Goal: Navigation & Orientation: Find specific page/section

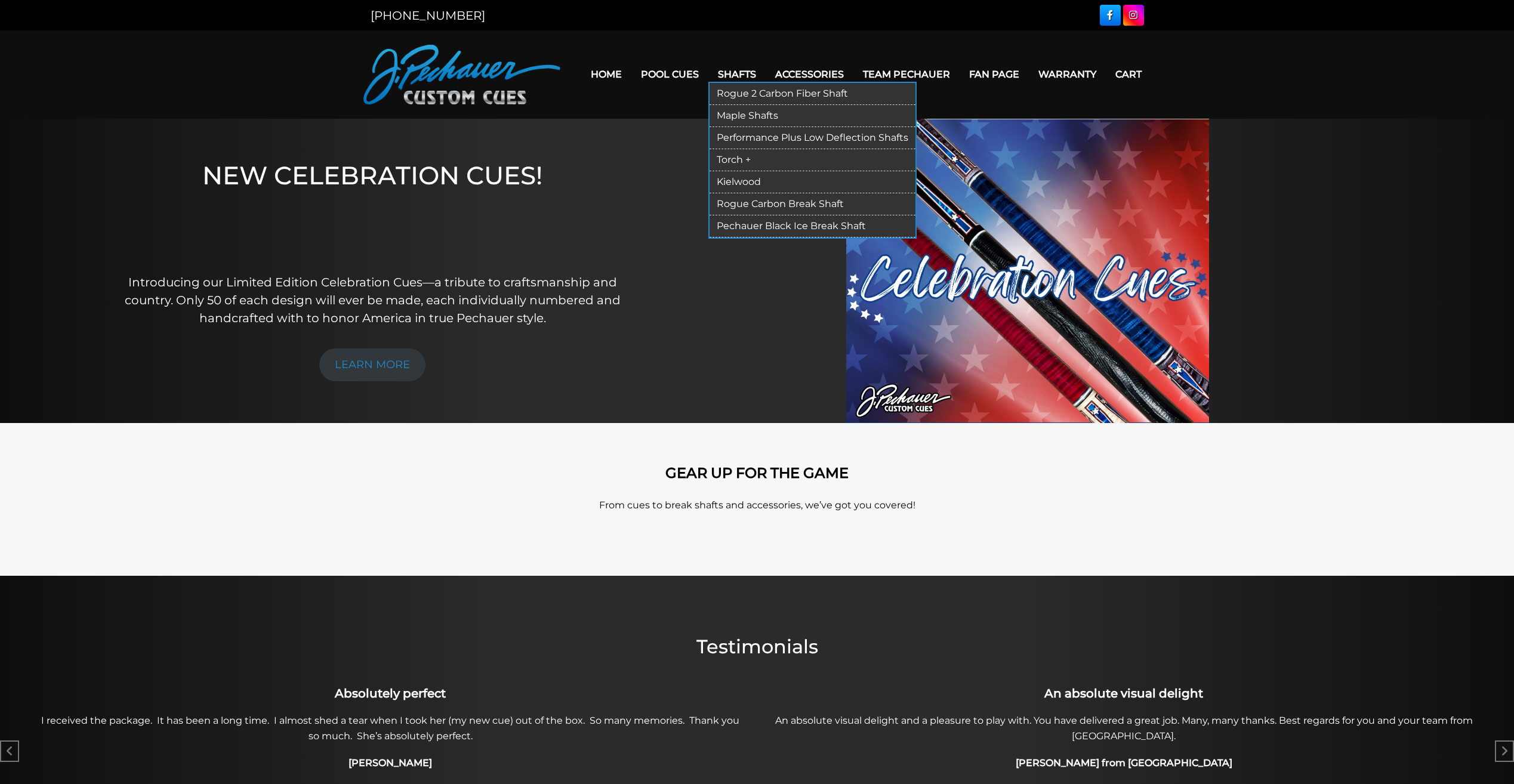
click at [776, 92] on link "Rogue 2 Carbon Fiber Shaft" at bounding box center [812, 94] width 205 height 22
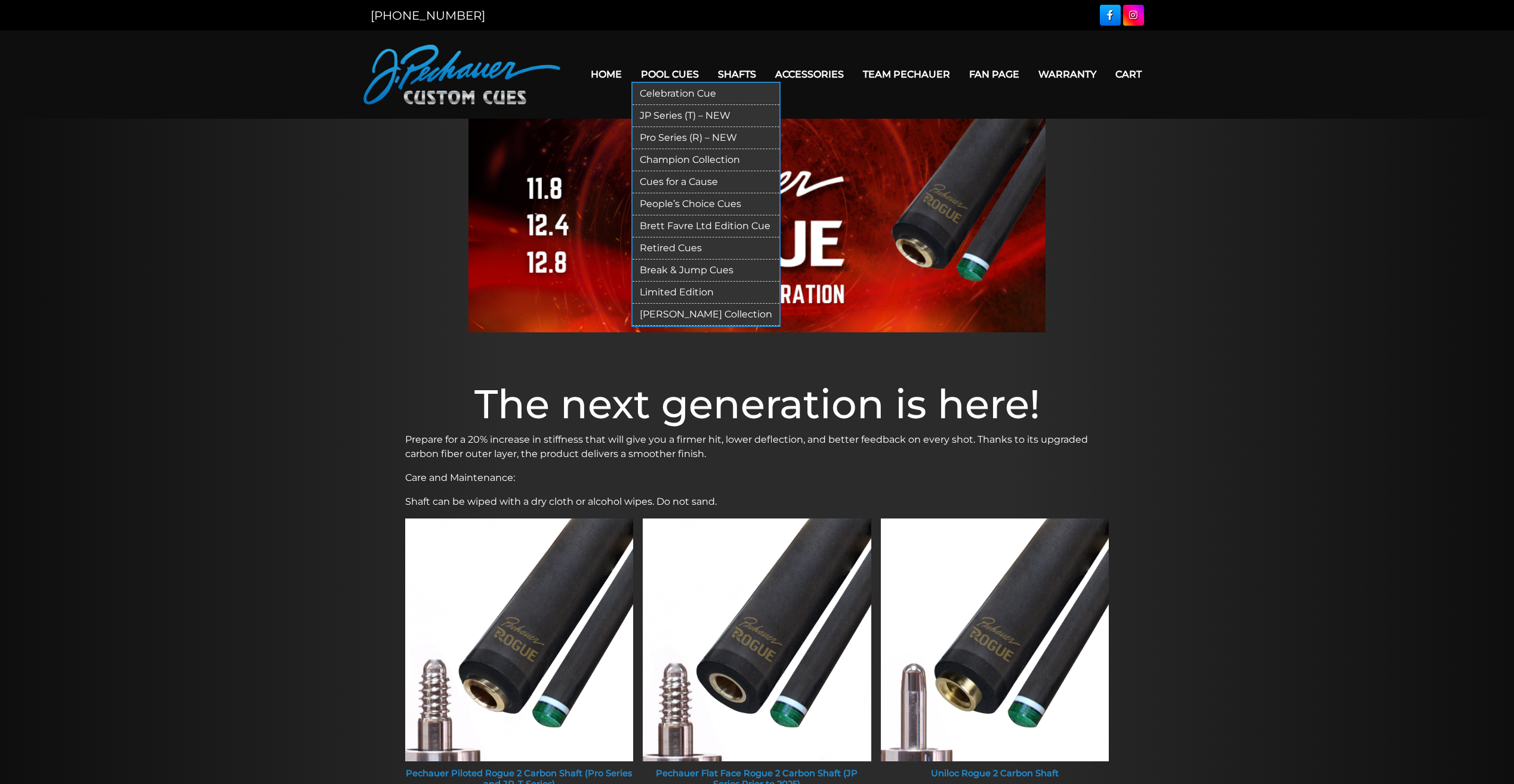
click at [652, 72] on link "Pool Cues" at bounding box center [670, 74] width 77 height 31
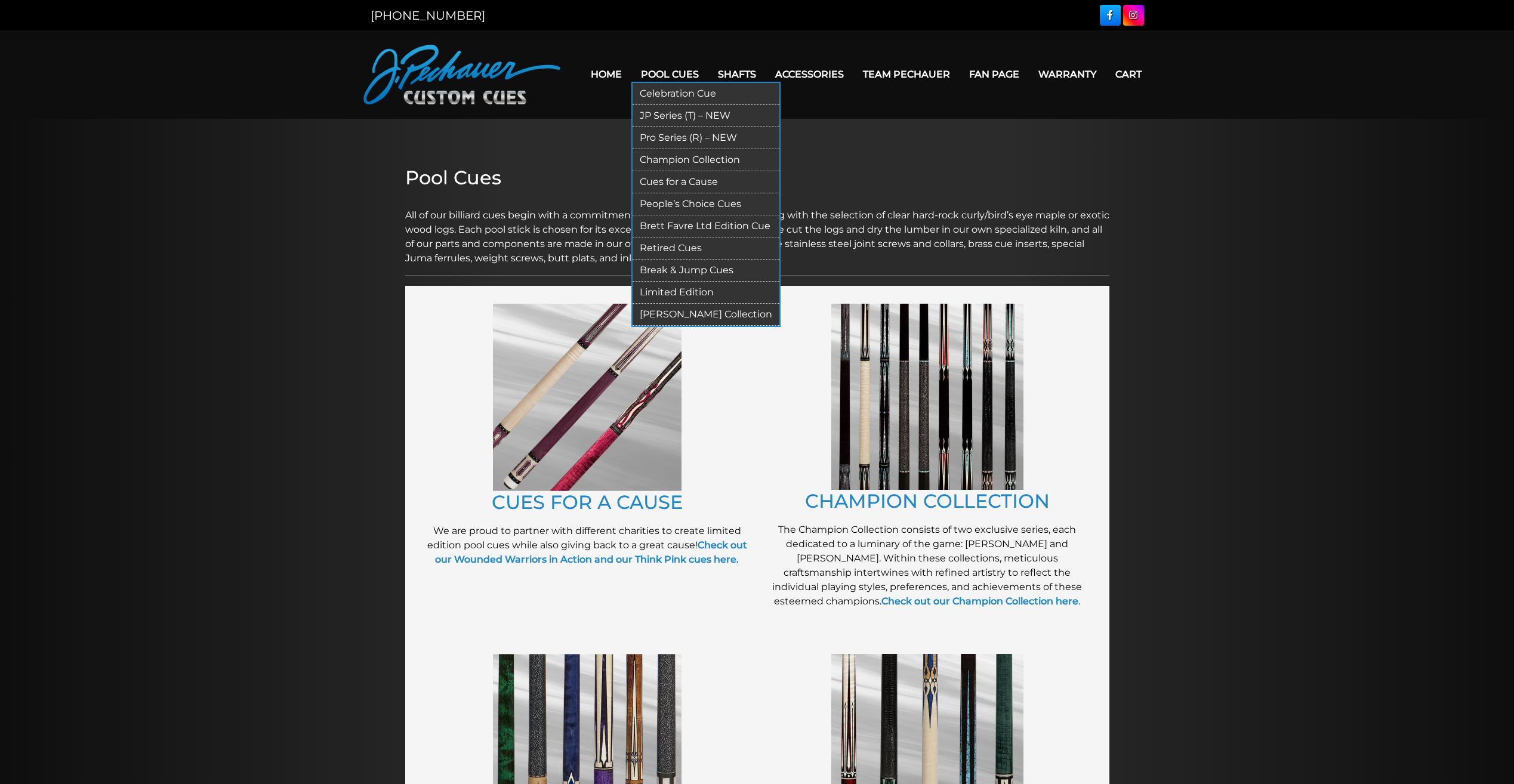
click at [686, 246] on link "Retired Cues" at bounding box center [706, 248] width 147 height 22
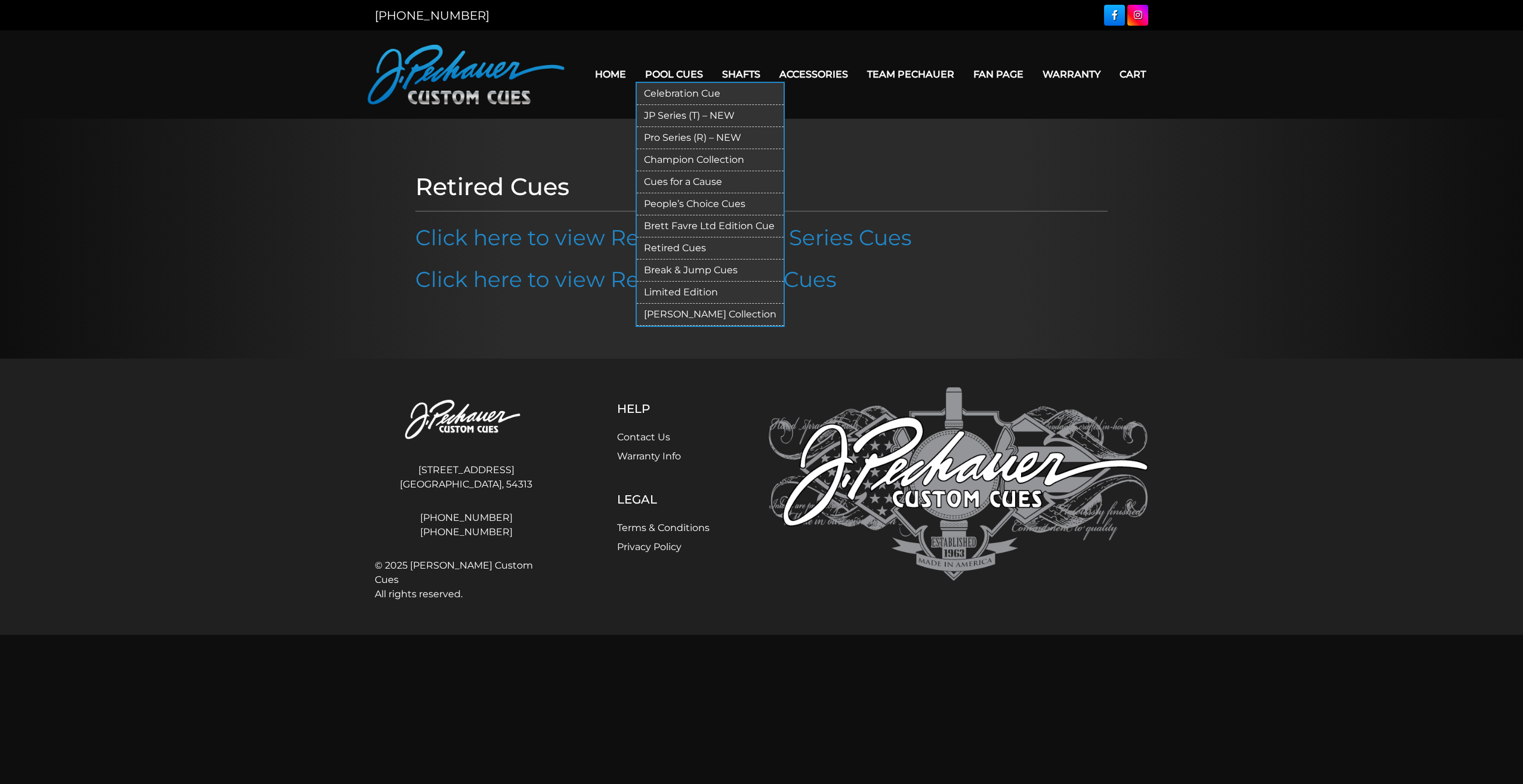
click at [679, 94] on link "Celebration Cue" at bounding box center [710, 94] width 147 height 22
